Goal: Check status: Check status

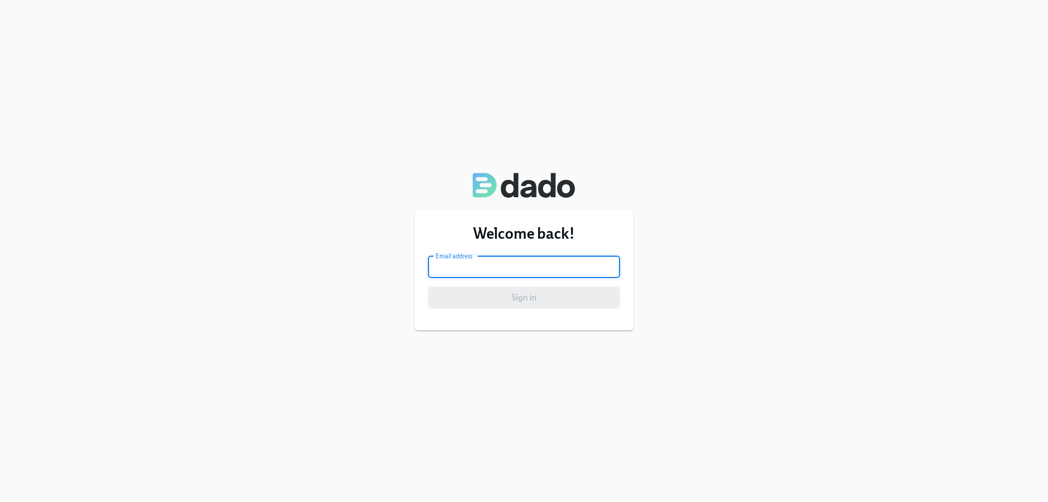
click at [531, 266] on input "email" at bounding box center [524, 267] width 192 height 22
type input "[EMAIL_ADDRESS][PERSON_NAME][DOMAIN_NAME]"
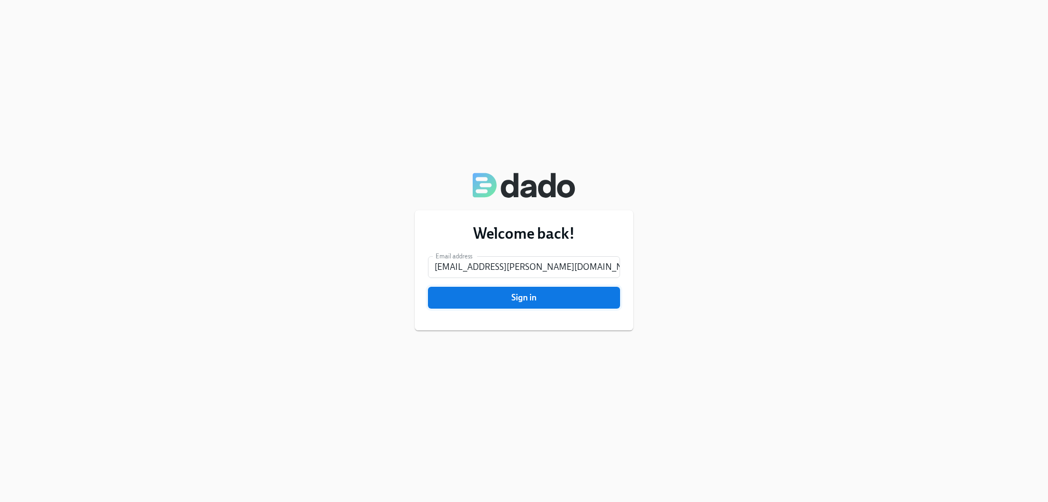
click at [554, 303] on button "Sign in" at bounding box center [524, 298] width 192 height 22
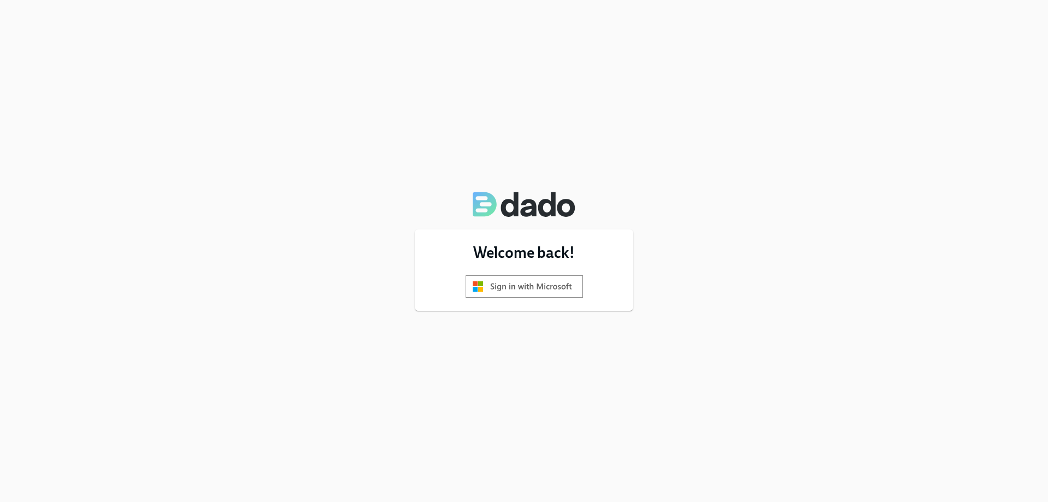
click at [556, 292] on img at bounding box center [524, 286] width 117 height 22
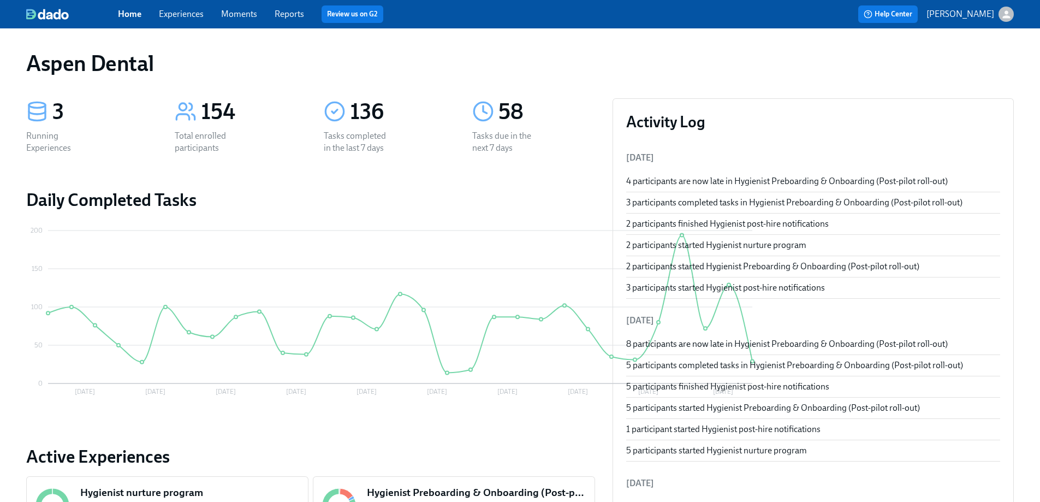
click at [281, 16] on link "Reports" at bounding box center [289, 14] width 29 height 10
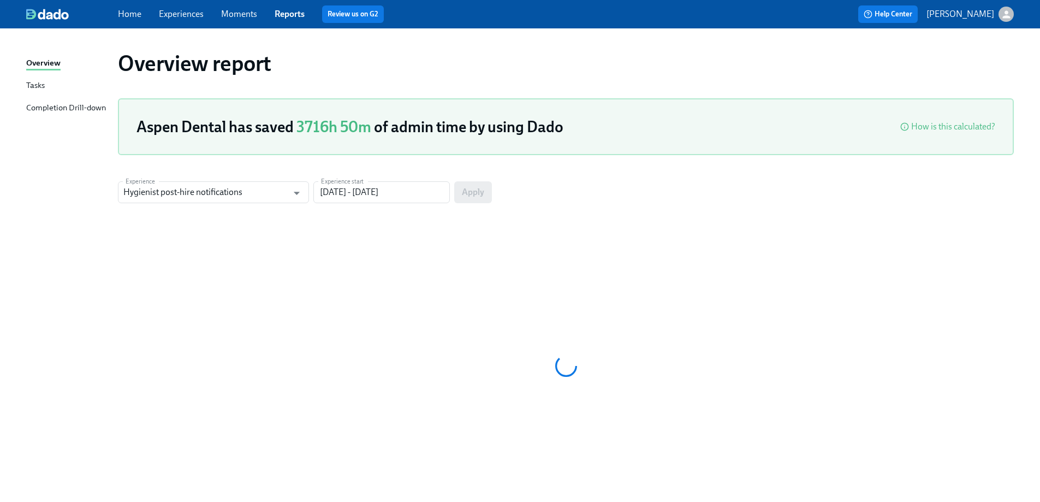
click at [53, 83] on link "Tasks" at bounding box center [67, 86] width 83 height 14
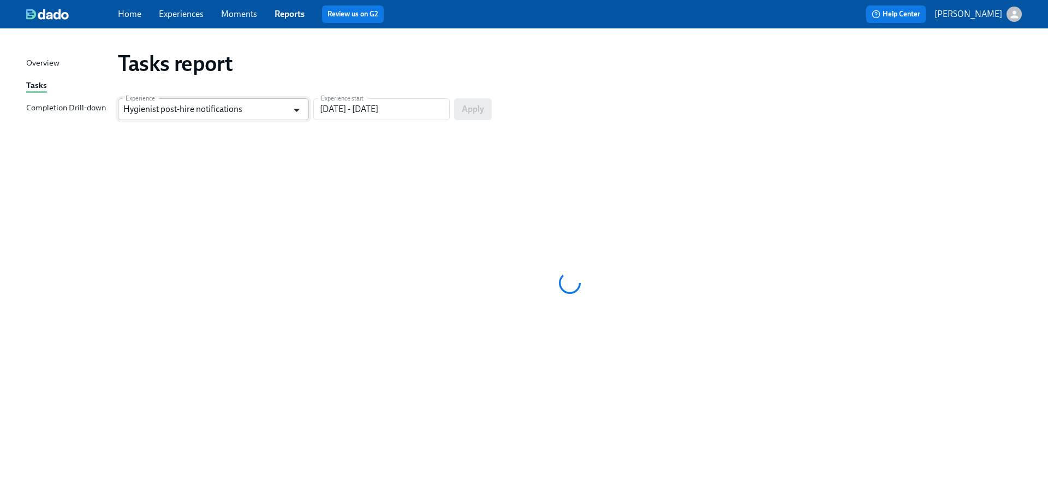
click at [292, 111] on icon "Open" at bounding box center [296, 110] width 15 height 15
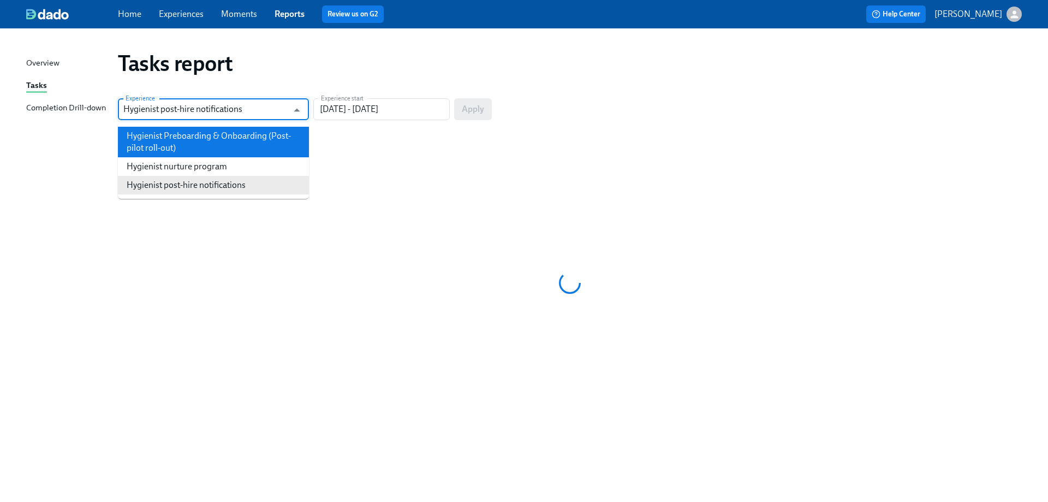
click at [282, 135] on li "Hygienist Preboarding & Onboarding (Post-pilot roll-out)" at bounding box center [213, 142] width 191 height 31
type input "Hygienist Preboarding & Onboarding (Post-pilot roll-out)"
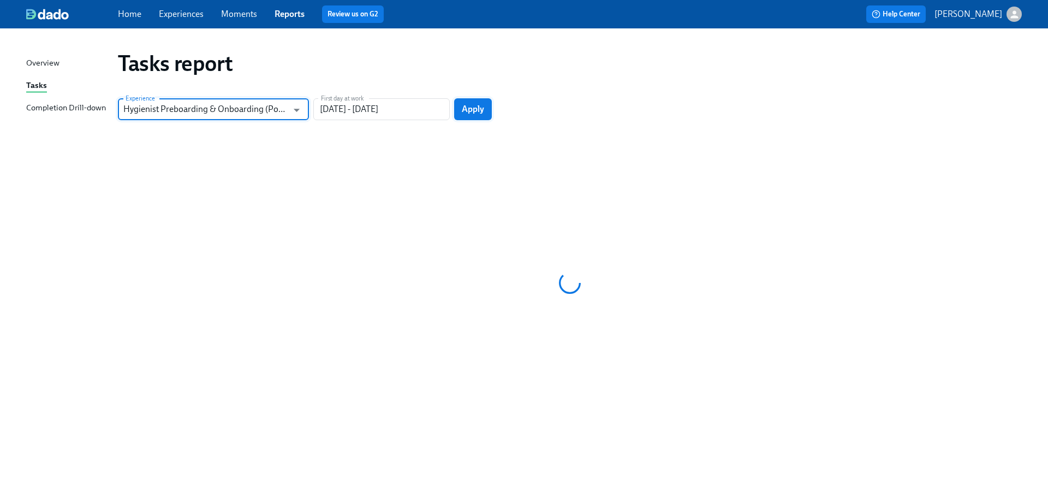
click at [475, 116] on button "Apply" at bounding box center [473, 109] width 38 height 22
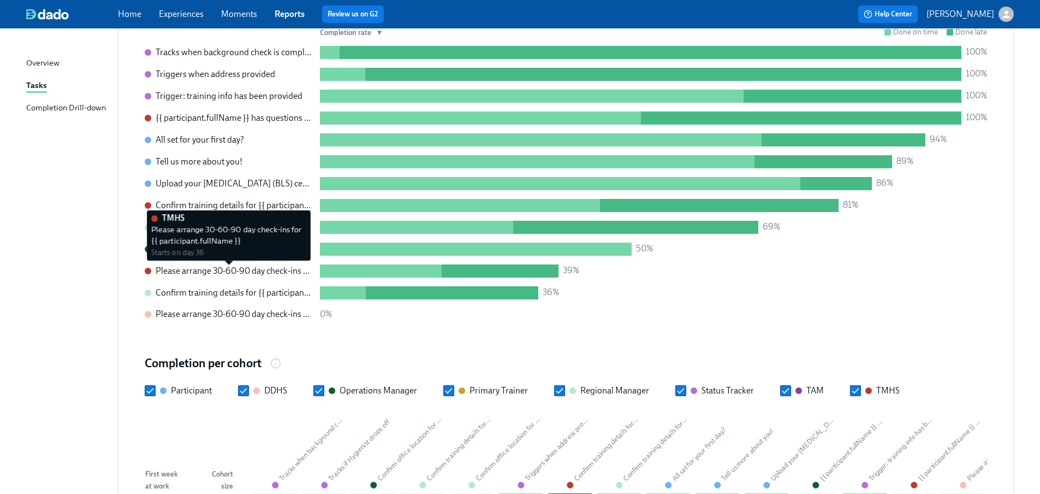
scroll to position [655, 0]
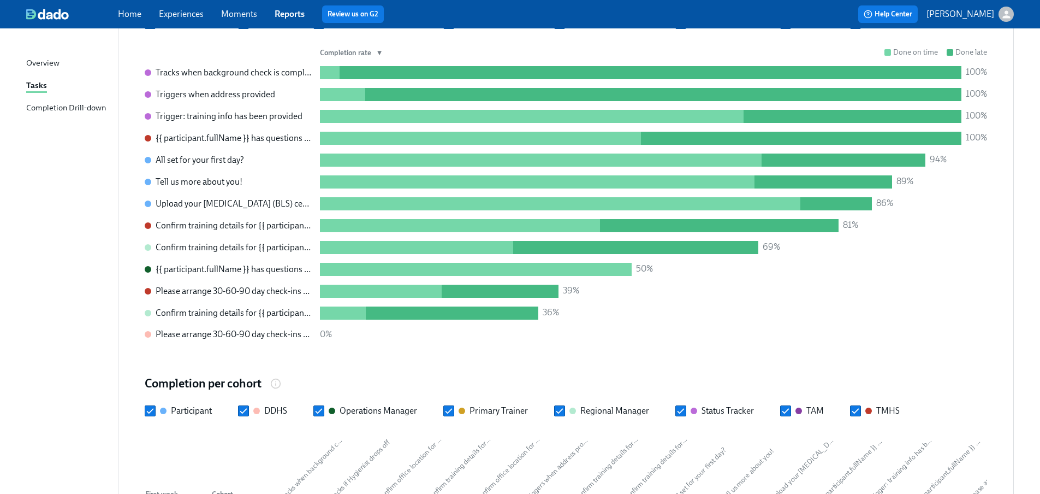
click at [78, 105] on div "Completion Drill-down" at bounding box center [66, 109] width 80 height 14
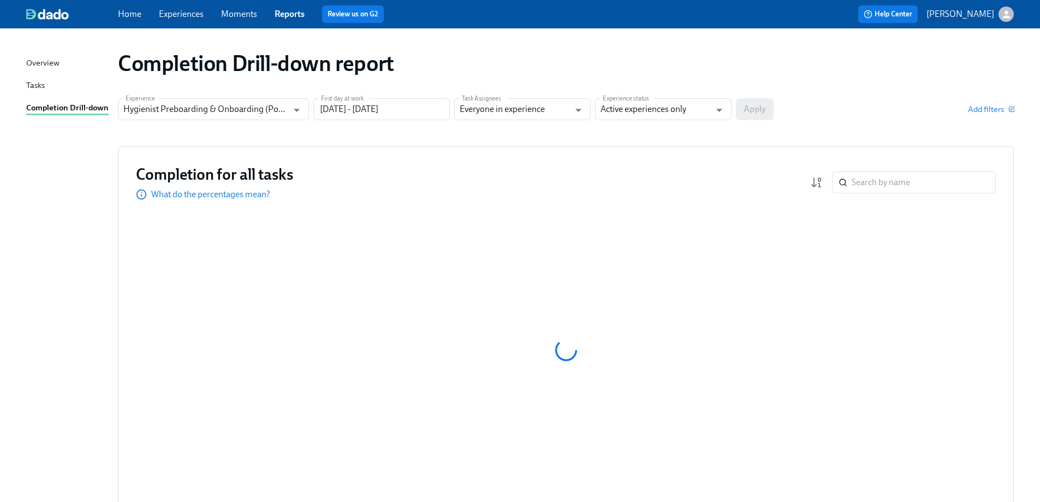
click at [133, 20] on span "Home" at bounding box center [129, 14] width 23 height 12
click at [137, 11] on link "Home" at bounding box center [129, 14] width 23 height 10
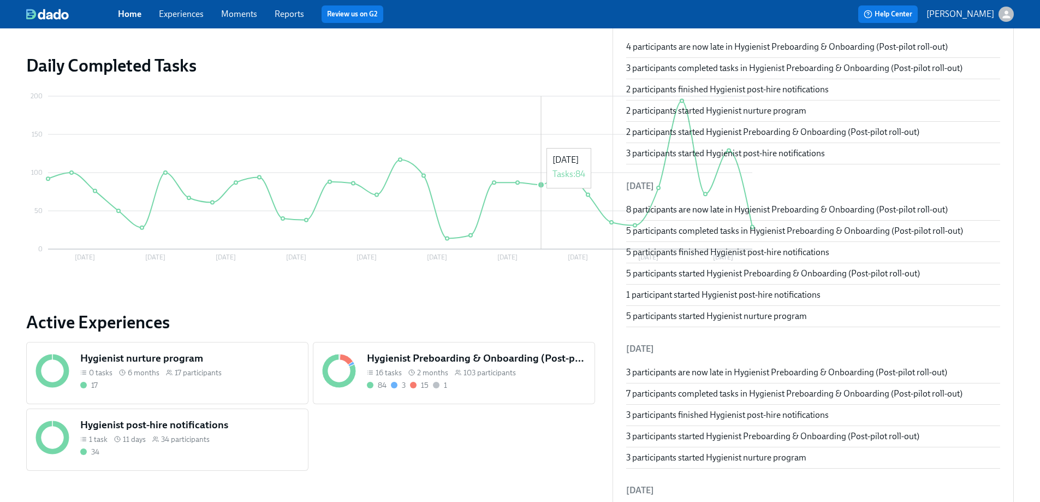
scroll to position [164, 0]
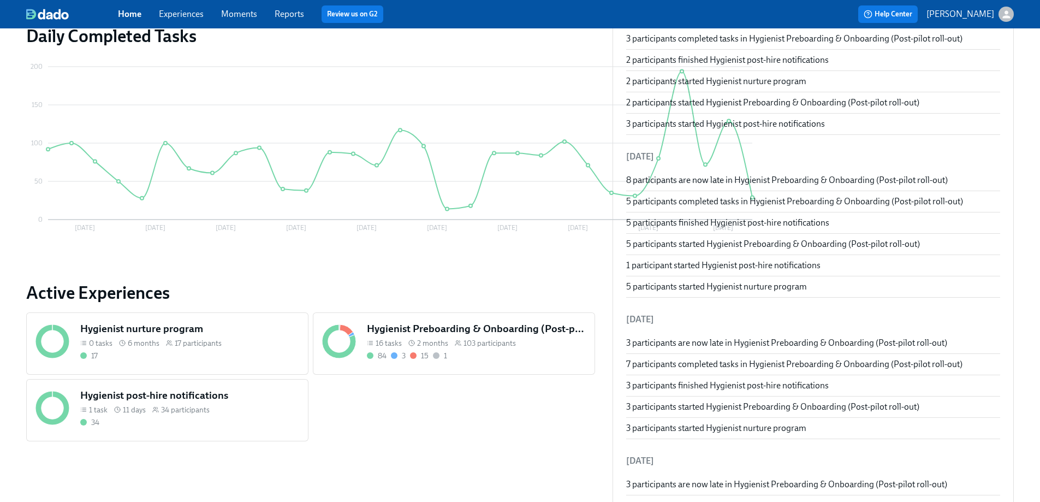
click at [404, 352] on div "84 3 15 1" at bounding box center [476, 356] width 219 height 10
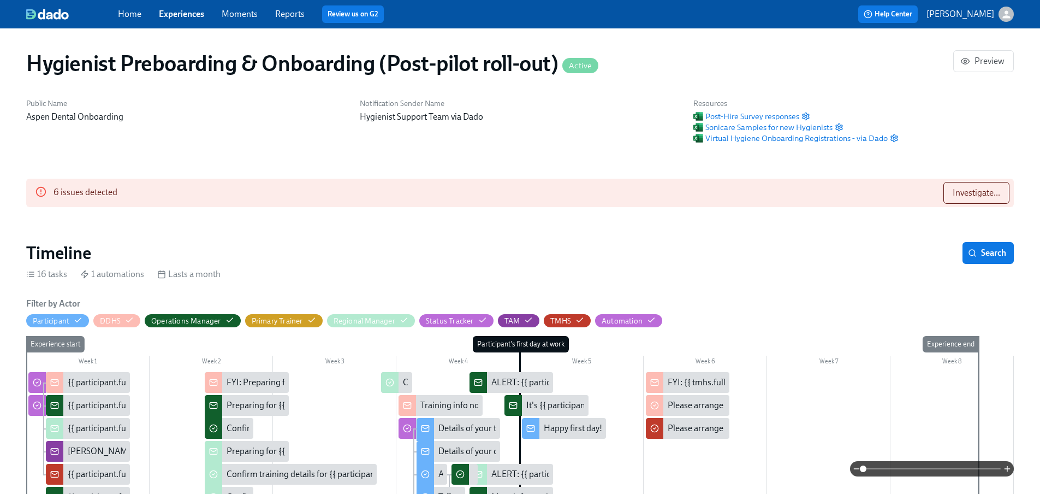
scroll to position [0, 11212]
